Goal: Information Seeking & Learning: Learn about a topic

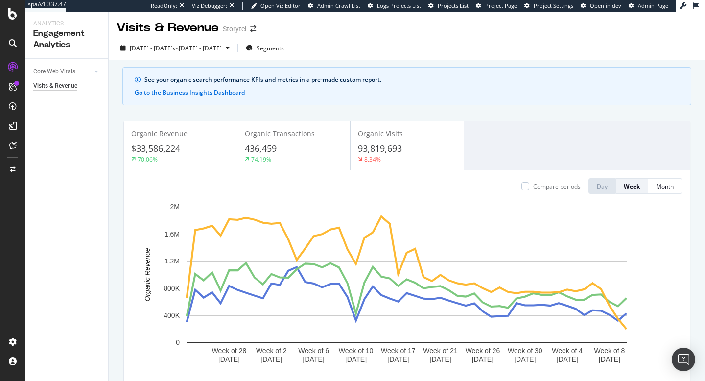
scroll to position [4, 0]
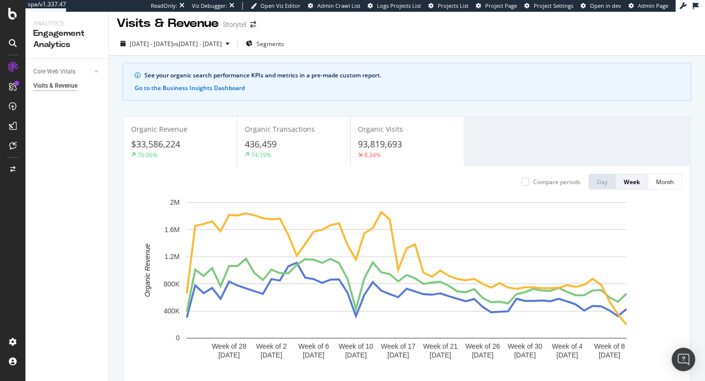
click at [275, 137] on div "Organic Transactions 436,459 74.19%" at bounding box center [294, 142] width 113 height 44
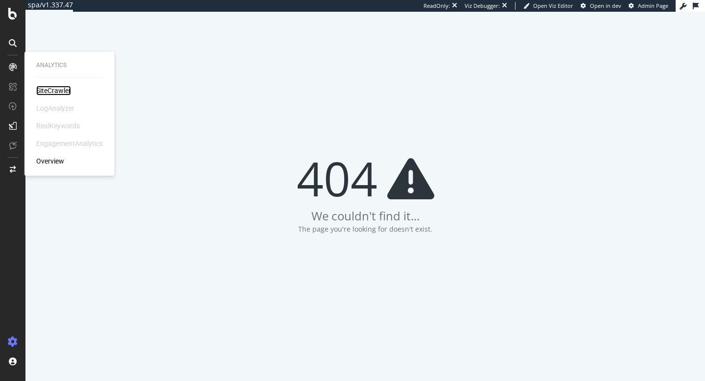
click at [42, 87] on div "SiteCrawler" at bounding box center [53, 91] width 35 height 10
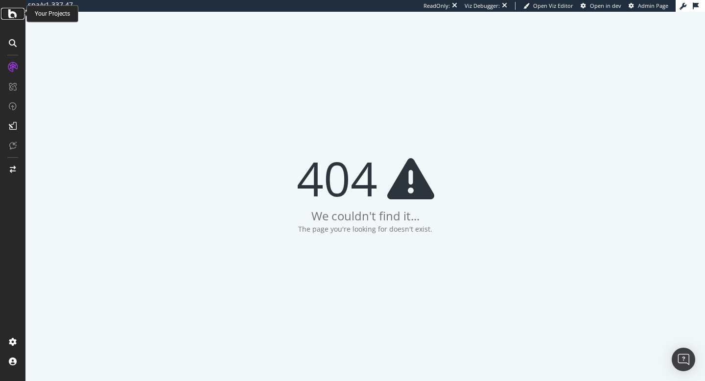
click at [12, 15] on icon at bounding box center [12, 14] width 9 height 12
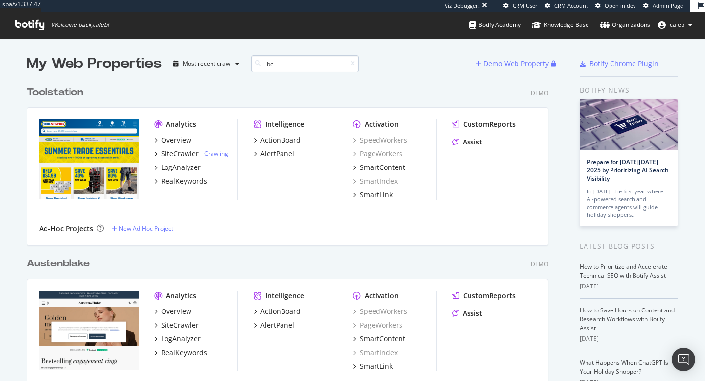
scroll to position [2875, 529]
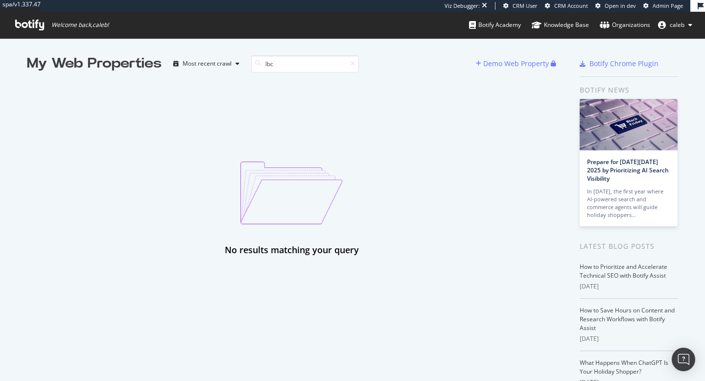
type input "lbc"
click at [662, 5] on span "Admin Page" at bounding box center [668, 5] width 30 height 7
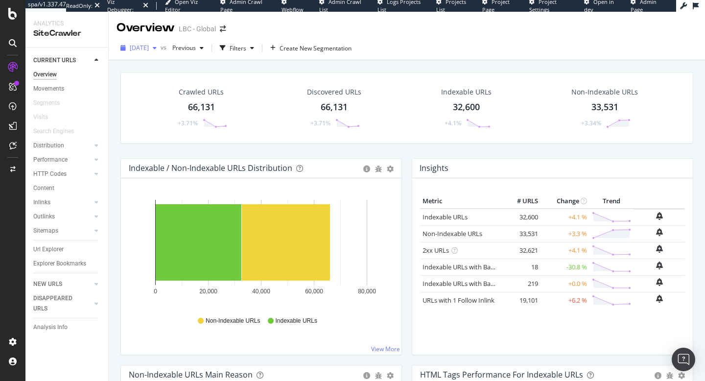
click at [149, 48] on span "[DATE]" at bounding box center [139, 48] width 19 height 8
click at [272, 62] on div "Crawled URLs 66,131 +3.71% Discovered URLs 66,131 +3.71% Indexable URLs 32,600 …" at bounding box center [407, 244] width 597 height 369
click at [149, 51] on span "[DATE]" at bounding box center [139, 48] width 19 height 8
click at [196, 46] on span "Previous" at bounding box center [181, 48] width 27 height 8
click at [211, 118] on div "[DATE]" at bounding box center [216, 119] width 51 height 9
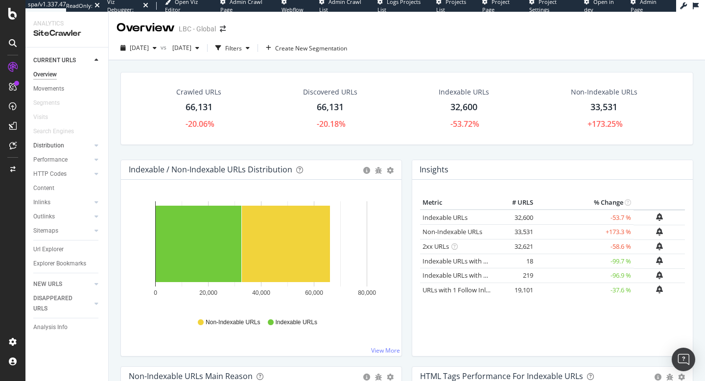
click at [66, 146] on link "Distribution" at bounding box center [62, 146] width 58 height 10
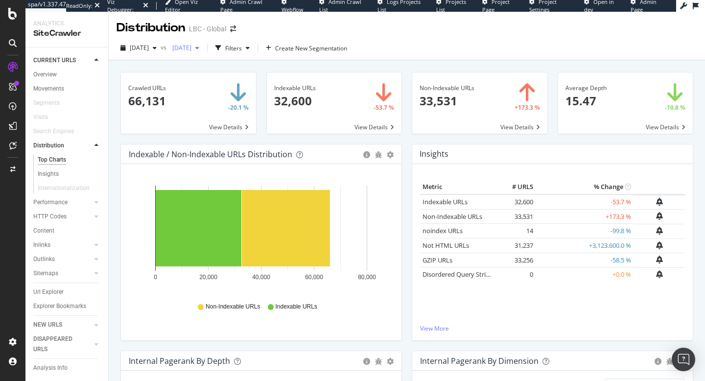
click at [203, 55] on button "[DATE]" at bounding box center [185, 48] width 35 height 16
click at [398, 30] on div "Distribution LBC - Global" at bounding box center [407, 24] width 597 height 24
click at [44, 77] on div "Overview" at bounding box center [45, 75] width 24 height 10
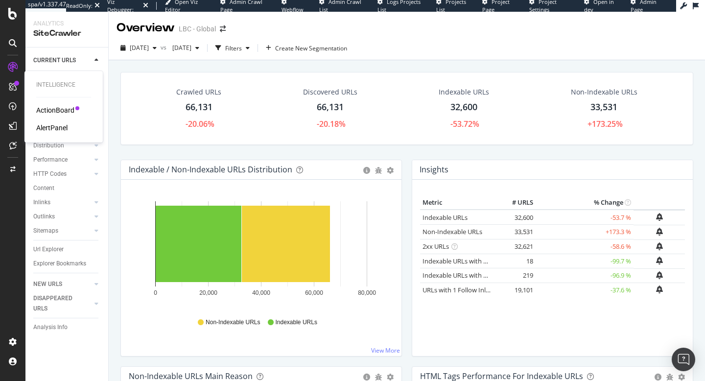
click at [48, 108] on div "ActionBoard" at bounding box center [55, 110] width 38 height 10
